Goal: Find specific page/section: Find specific page/section

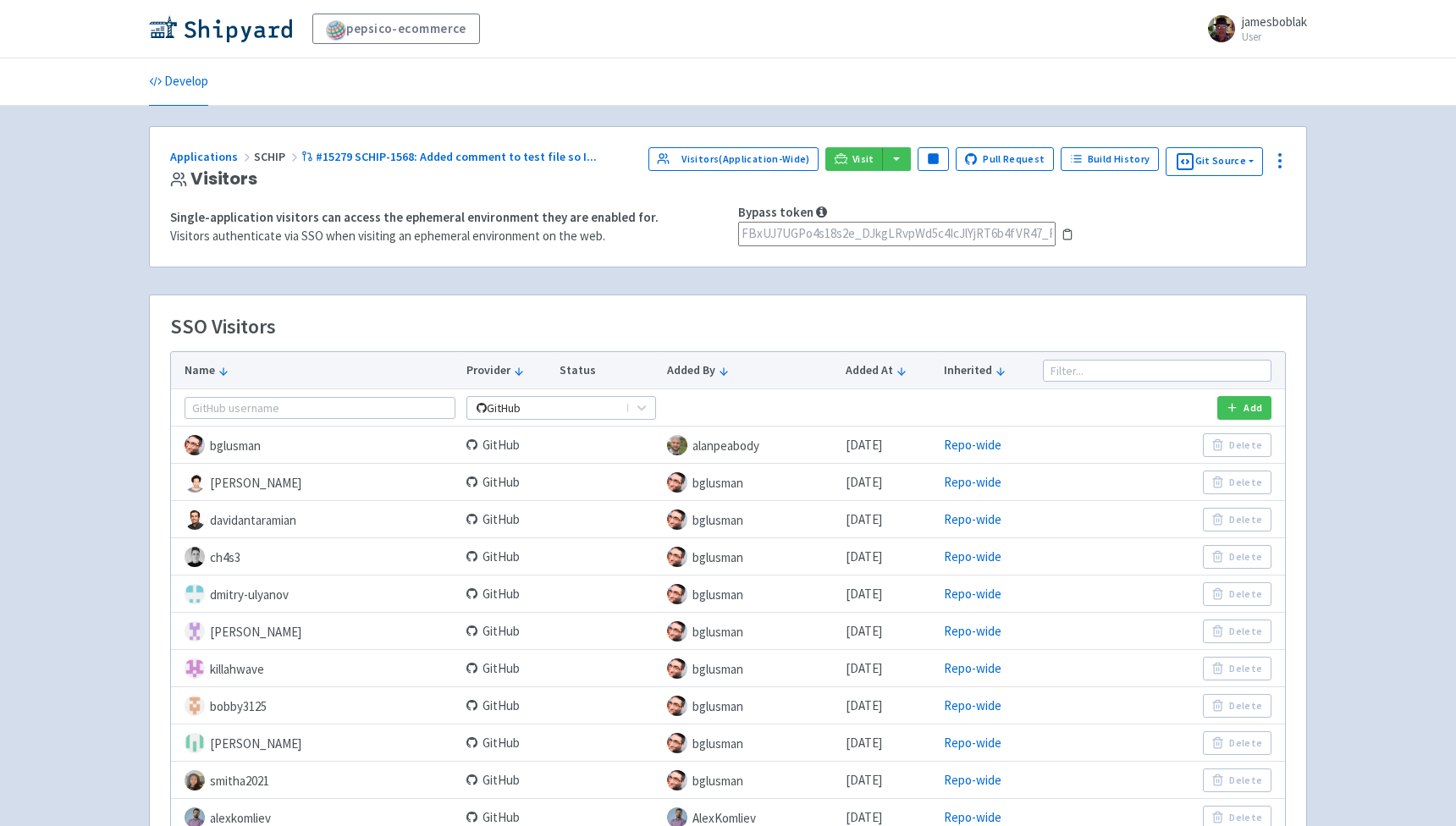
click at [1069, 236] on icon at bounding box center [1068, 234] width 12 height 12
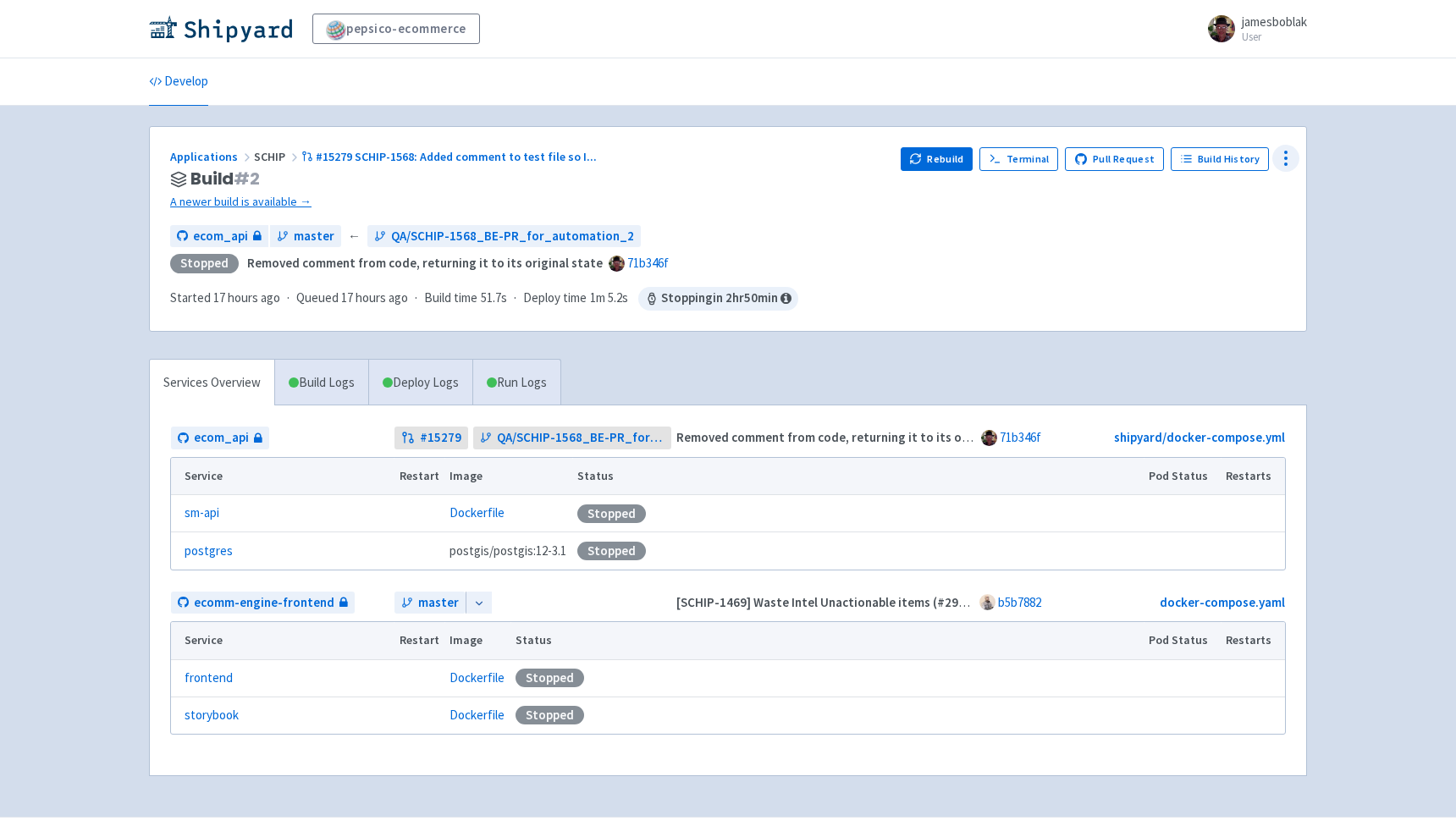
click at [1286, 155] on icon at bounding box center [1285, 157] width 20 height 20
click at [1219, 253] on span "Visitors" at bounding box center [1222, 257] width 113 height 24
